Goal: Task Accomplishment & Management: Use online tool/utility

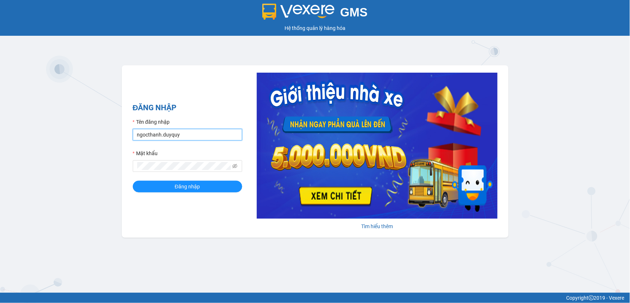
click at [191, 137] on input "ngocthanh.duyquy" at bounding box center [187, 135] width 109 height 12
type input "tranvantrieu.duyquy"
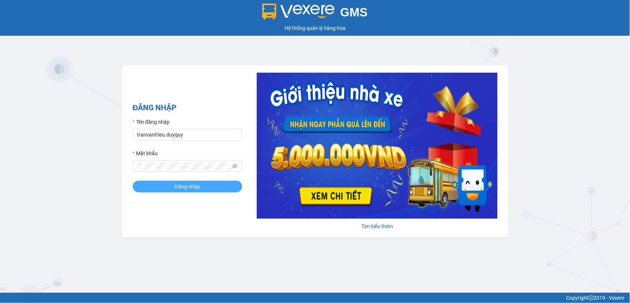
click at [200, 186] on button "Đăng nhập" at bounding box center [187, 186] width 109 height 12
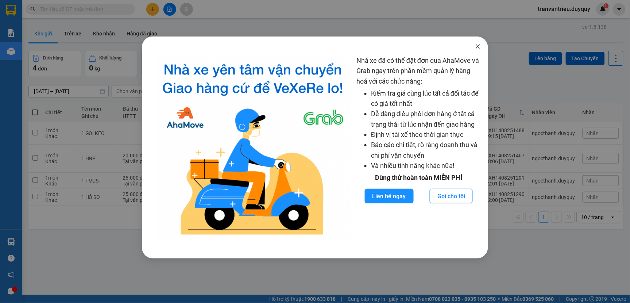
click at [476, 49] on icon "close" at bounding box center [478, 46] width 6 height 6
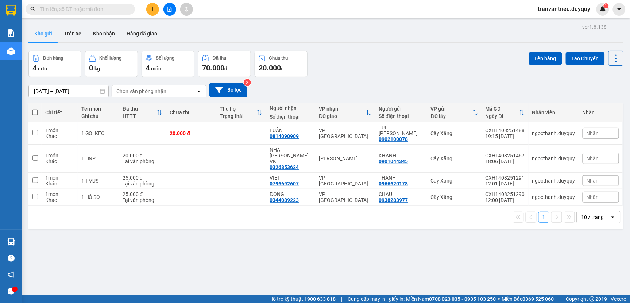
click at [34, 111] on span at bounding box center [35, 112] width 6 height 6
click at [35, 109] on input "checkbox" at bounding box center [35, 109] width 0 height 0
checkbox input "true"
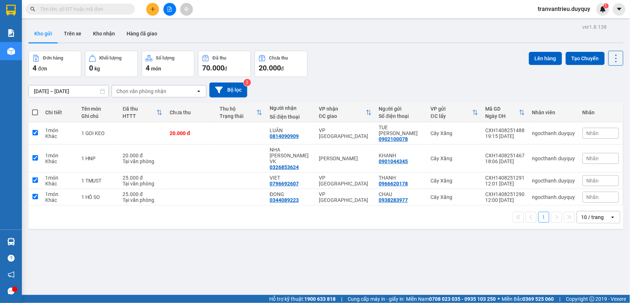
checkbox input "true"
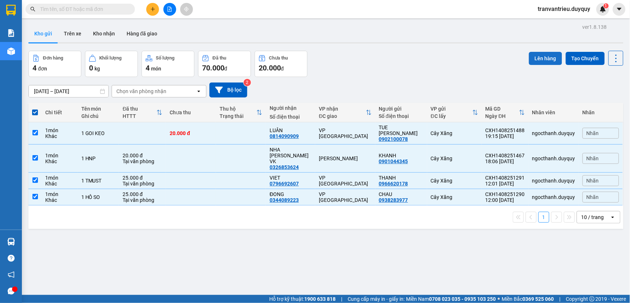
click at [537, 63] on button "Lên hàng" at bounding box center [545, 58] width 33 height 13
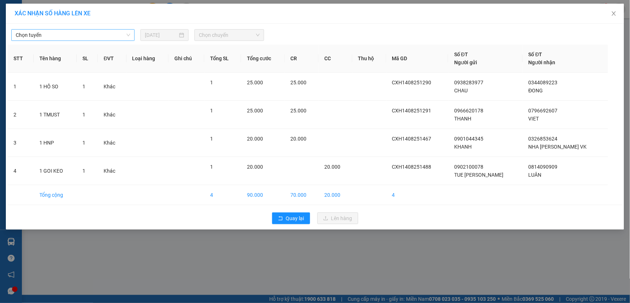
click at [57, 38] on span "Chọn tuyến" at bounding box center [73, 35] width 114 height 11
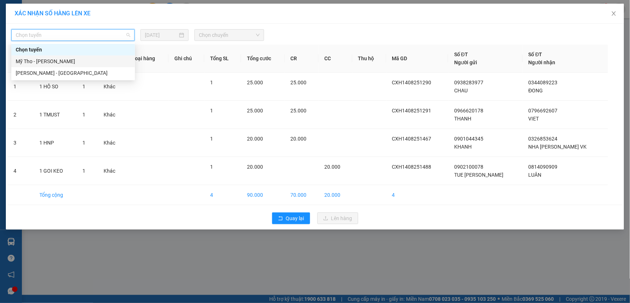
click at [52, 60] on div "Mỹ Tho - [PERSON_NAME]" at bounding box center [73, 61] width 115 height 8
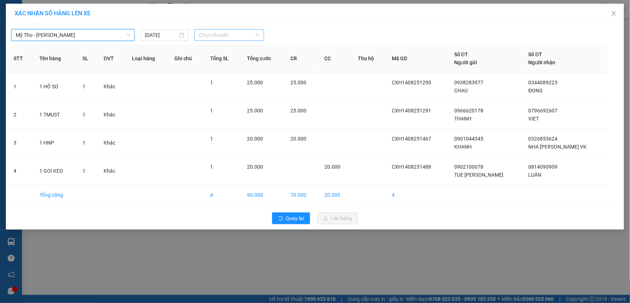
click at [235, 38] on span "Chọn chuyến" at bounding box center [229, 35] width 61 height 11
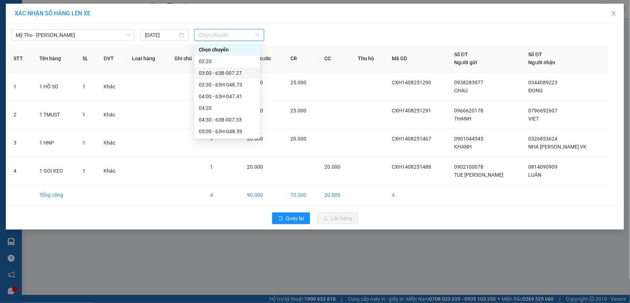
click at [225, 71] on div "03:00 - 63B-007.27" at bounding box center [227, 73] width 57 height 8
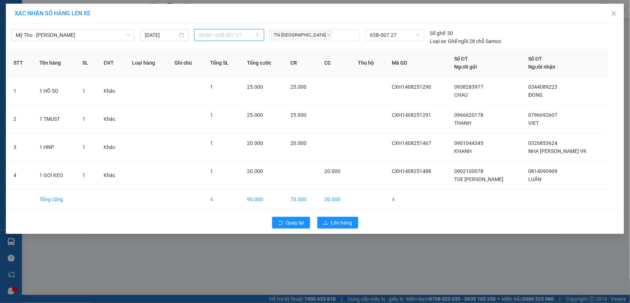
click at [250, 37] on span "03:00 - 63B-007.27" at bounding box center [229, 35] width 61 height 11
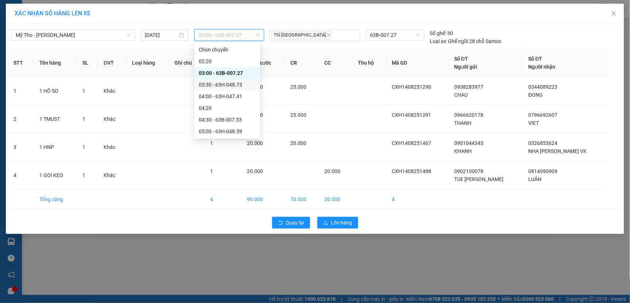
click at [220, 85] on div "03:30 - 63H-048.73" at bounding box center [227, 85] width 57 height 8
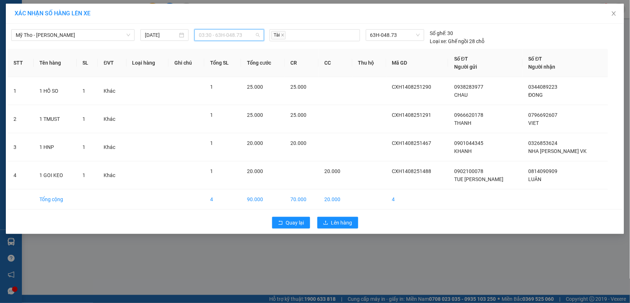
click at [254, 35] on span "03:30 - 63H-048.73" at bounding box center [229, 35] width 61 height 11
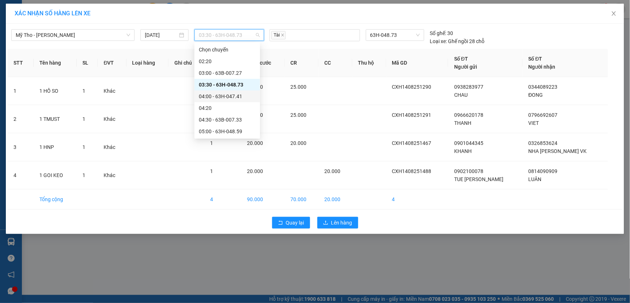
click at [222, 100] on div "04:00 - 63H-047.41" at bounding box center [227, 96] width 57 height 8
click at [249, 31] on span "04:00 - 63H-047.41" at bounding box center [229, 35] width 61 height 11
click at [205, 121] on div "04:30 - 63B-007.33" at bounding box center [227, 120] width 57 height 8
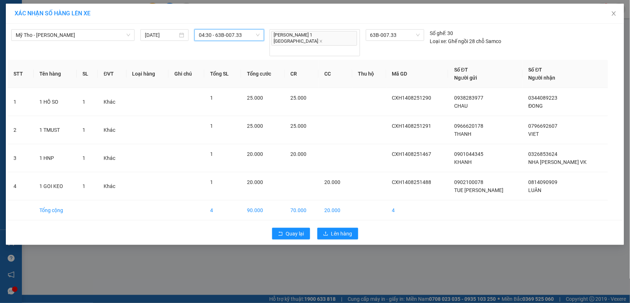
click at [247, 35] on span "04:30 - 63B-007.33" at bounding box center [229, 35] width 61 height 11
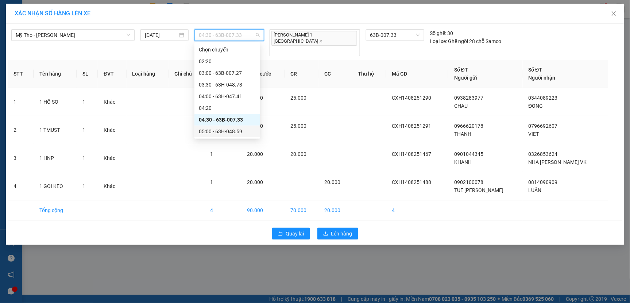
click at [220, 129] on div "05:00 - 63H-048.59" at bounding box center [227, 131] width 57 height 8
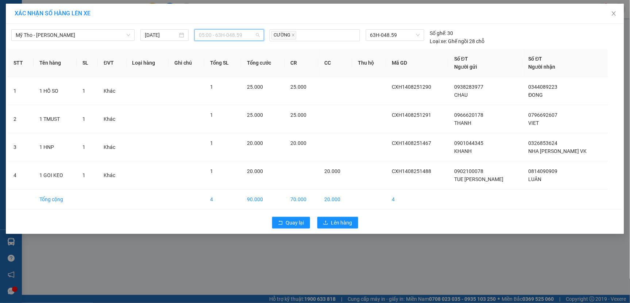
click at [245, 36] on span "05:00 - 63H-048.59" at bounding box center [229, 35] width 61 height 11
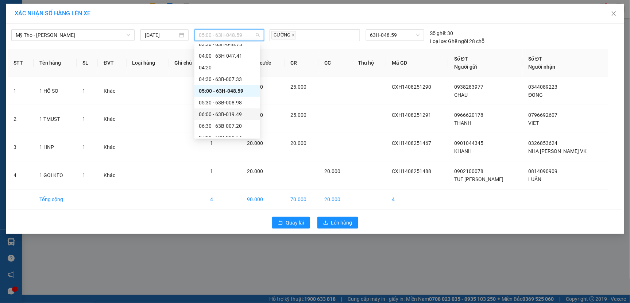
scroll to position [81, 0]
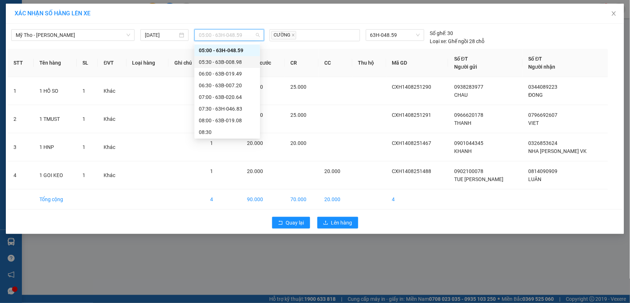
click at [226, 63] on div "05:30 - 63B-008.98" at bounding box center [227, 62] width 57 height 8
click at [248, 37] on span "05:30 - 63B-008.98" at bounding box center [229, 35] width 61 height 11
click at [222, 74] on div "06:00 - 63B-019.49" at bounding box center [227, 74] width 57 height 8
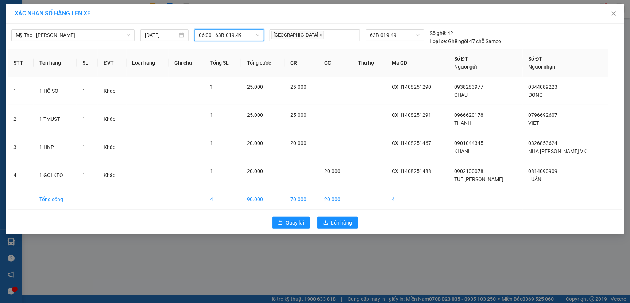
click at [243, 35] on span "06:00 - 63B-019.49" at bounding box center [229, 35] width 61 height 11
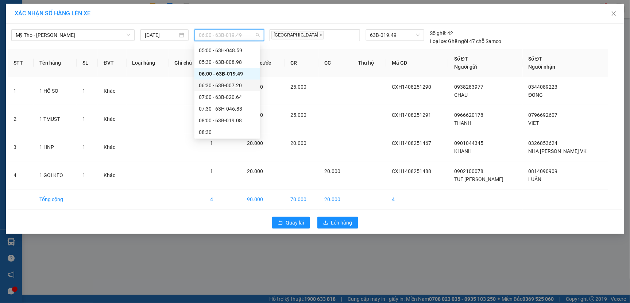
click at [226, 84] on div "06:30 - 63B-007.20" at bounding box center [227, 85] width 57 height 8
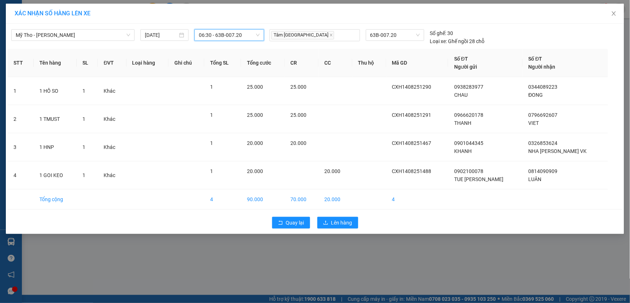
click at [245, 36] on span "06:30 - 63B-007.20" at bounding box center [229, 35] width 61 height 11
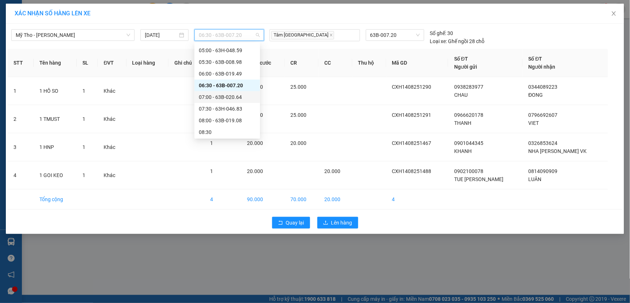
click at [217, 94] on div "07:00 - 63B-020.64" at bounding box center [227, 97] width 57 height 8
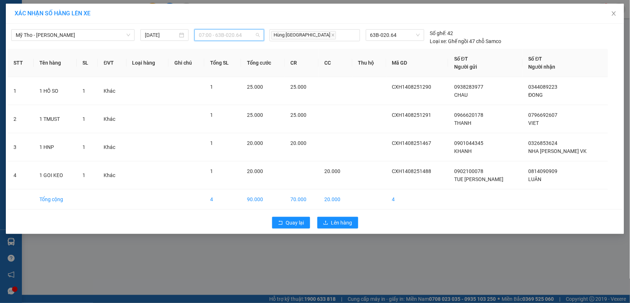
click at [247, 39] on span "07:00 - 63B-020.64" at bounding box center [229, 35] width 61 height 11
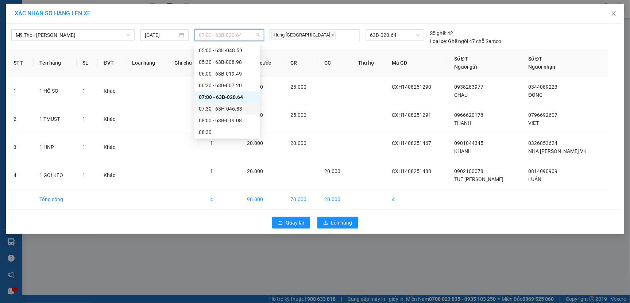
click at [221, 107] on div "07:30 - 63H-046.83" at bounding box center [227, 109] width 57 height 8
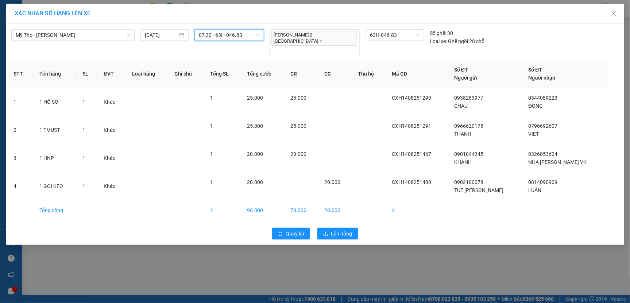
click at [252, 30] on span "07:30 - 63H-046.83" at bounding box center [229, 35] width 61 height 11
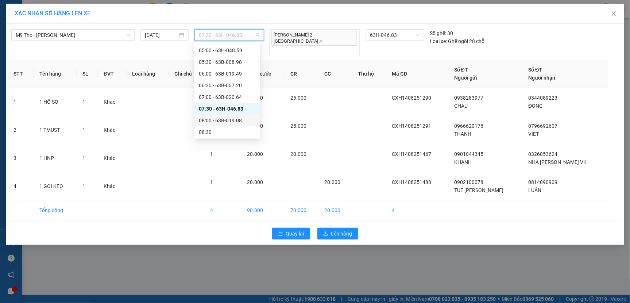
click at [234, 121] on div "08:00 - 63B-019.08" at bounding box center [227, 120] width 57 height 8
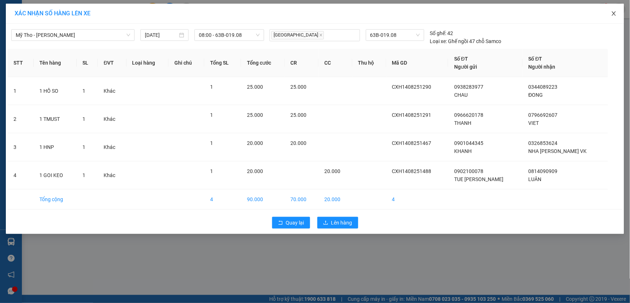
click at [614, 13] on icon "close" at bounding box center [614, 14] width 6 height 6
